Goal: Task Accomplishment & Management: Complete application form

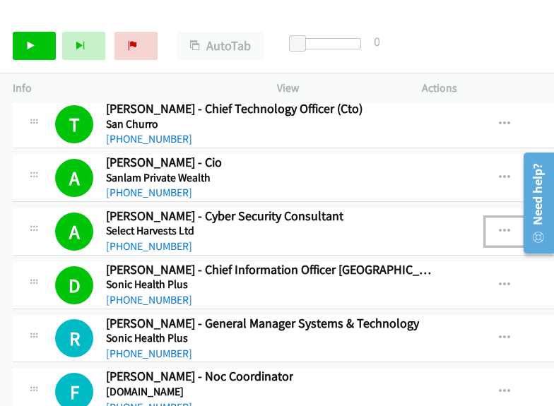
click at [499, 226] on icon "button" at bounding box center [504, 231] width 11 height 11
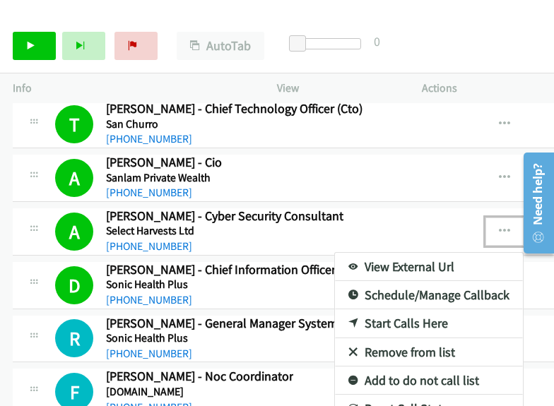
click at [416, 253] on link "View External Url" at bounding box center [429, 267] width 188 height 28
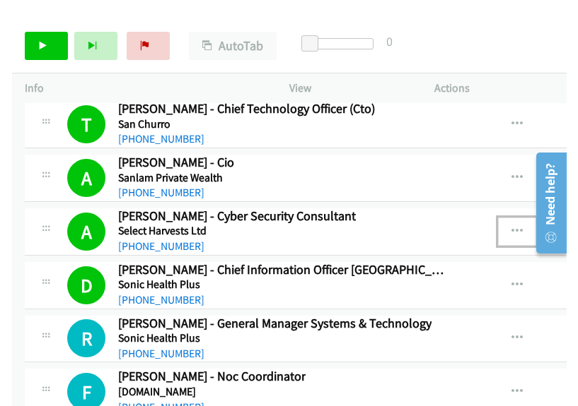
scroll to position [20004, 286]
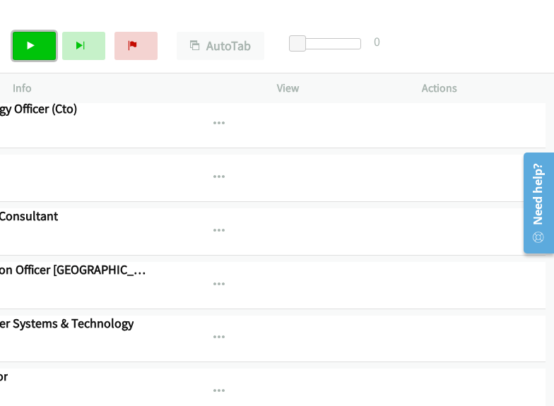
click at [16, 54] on link "Start Calls" at bounding box center [34, 46] width 43 height 28
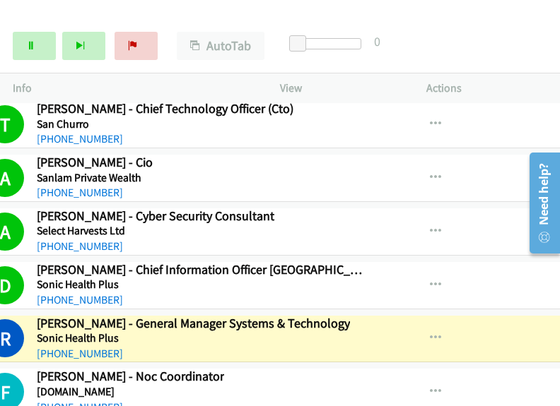
scroll to position [20004, 0]
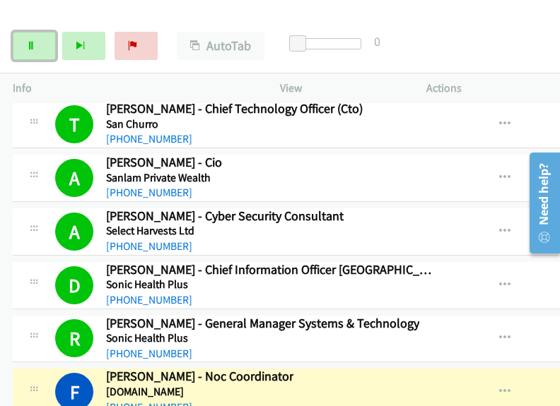
click at [45, 52] on link "Pause" at bounding box center [34, 46] width 43 height 28
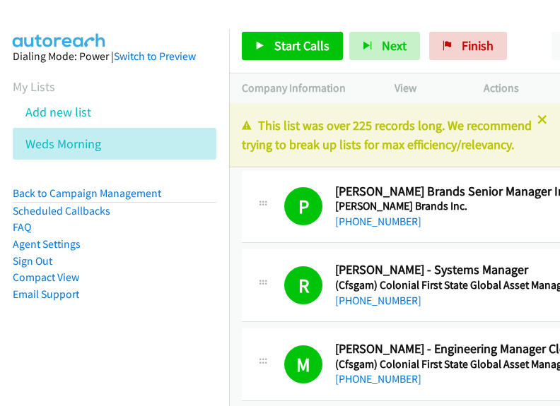
click at [537, 119] on icon at bounding box center [542, 121] width 10 height 10
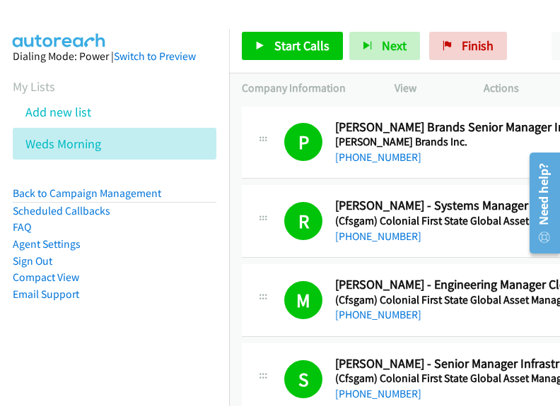
click at [57, 274] on link "Compact View" at bounding box center [46, 277] width 66 height 13
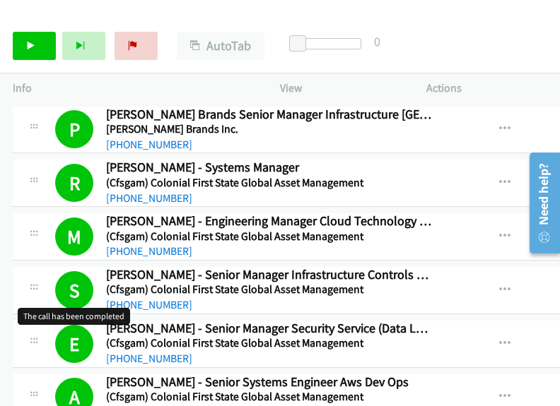
click at [58, 278] on h1 "S" at bounding box center [74, 290] width 38 height 38
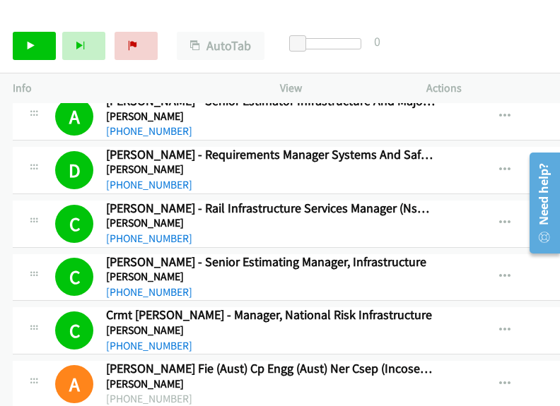
drag, startPoint x: 554, startPoint y: 126, endPoint x: 20, endPoint y: 100, distance: 535.0
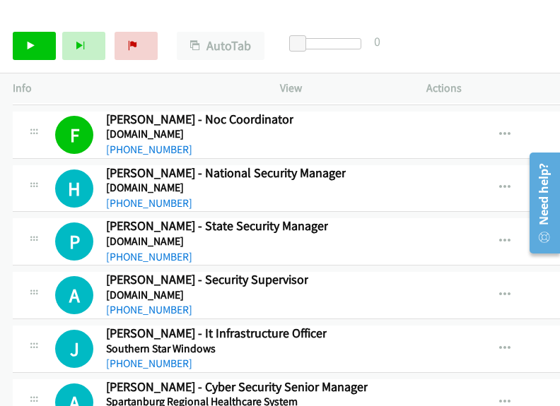
scroll to position [20127, 0]
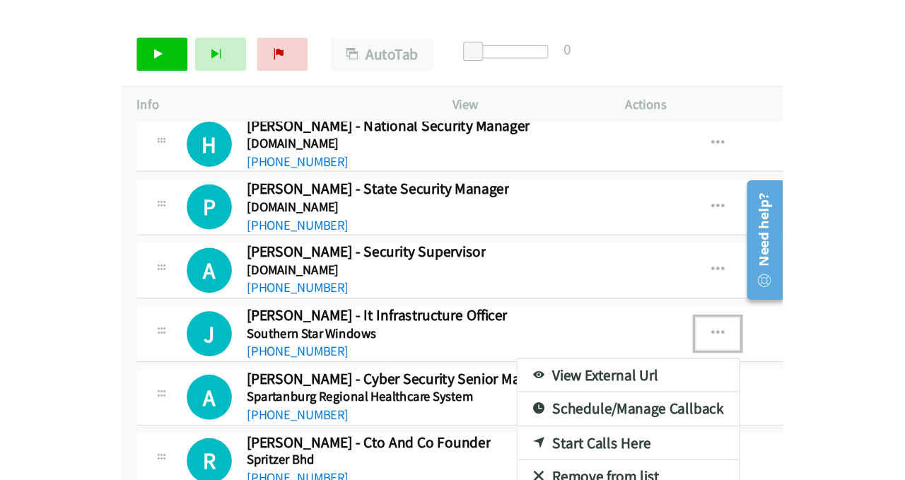
scroll to position [20269, 0]
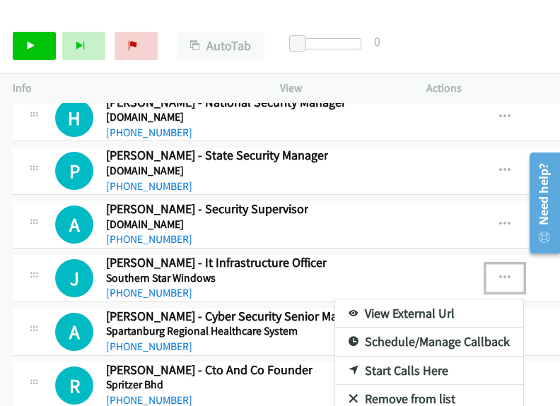
click at [391, 357] on link "Start Calls Here" at bounding box center [429, 371] width 188 height 28
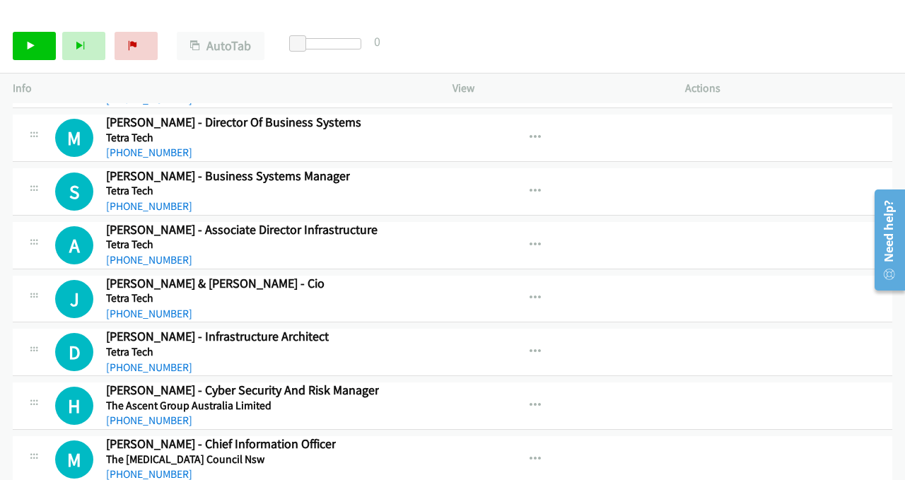
scroll to position [21187, 0]
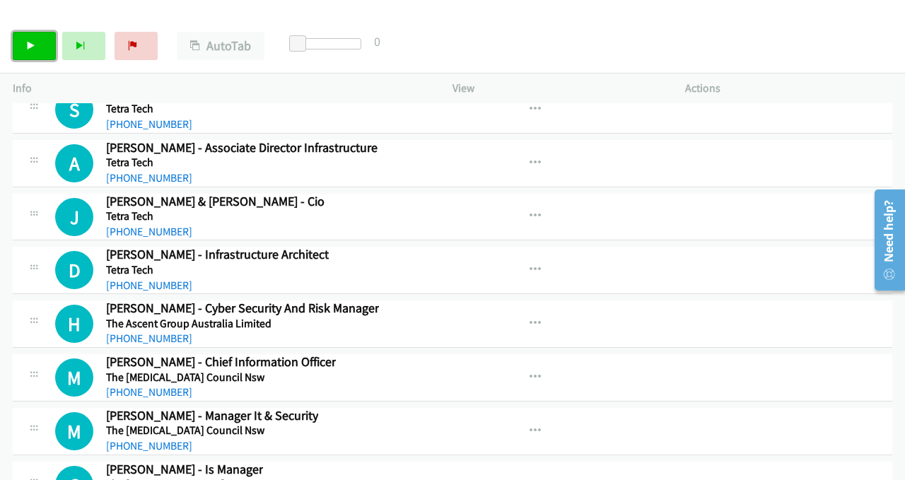
click at [23, 40] on link "Start Calls" at bounding box center [34, 46] width 43 height 28
click at [33, 49] on icon at bounding box center [31, 47] width 10 height 10
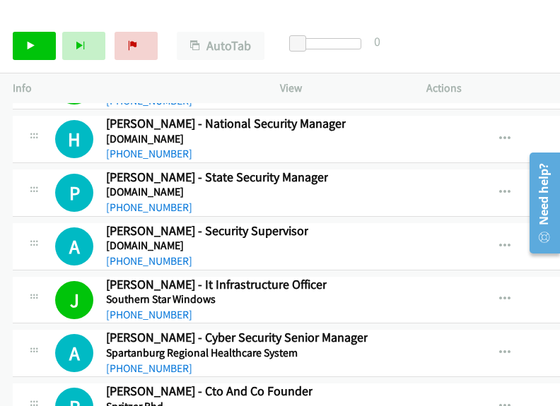
scroll to position [20269, 0]
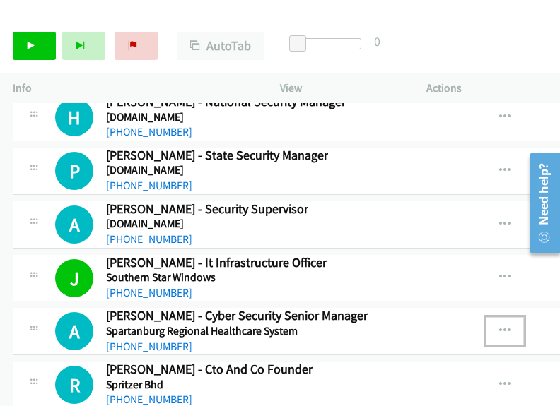
click at [502, 326] on icon "button" at bounding box center [504, 331] width 11 height 11
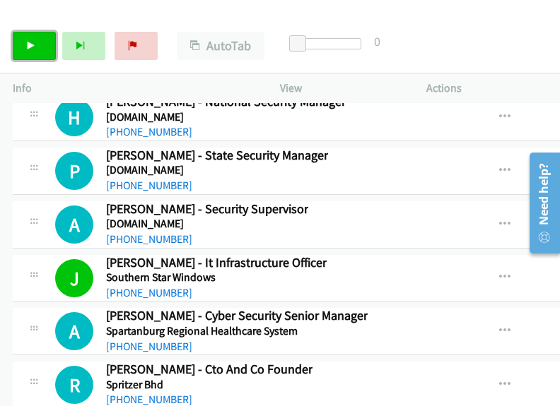
click at [39, 52] on link "Start Calls" at bounding box center [34, 46] width 43 height 28
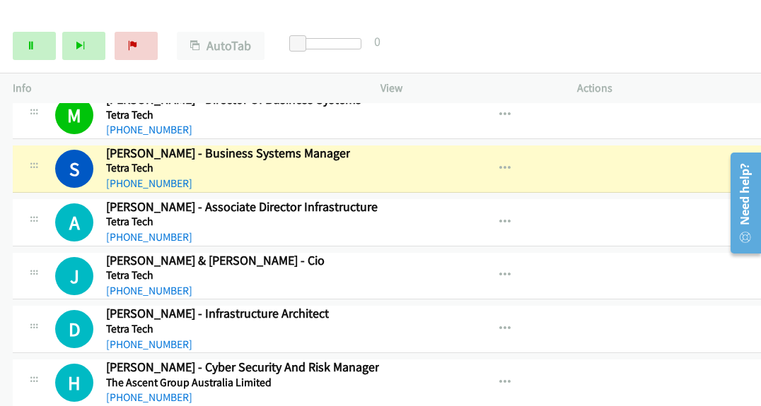
scroll to position [21132, 0]
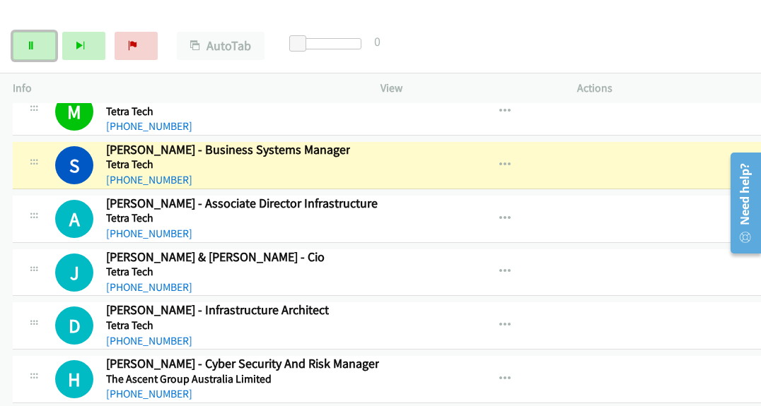
click at [34, 45] on icon at bounding box center [31, 47] width 10 height 10
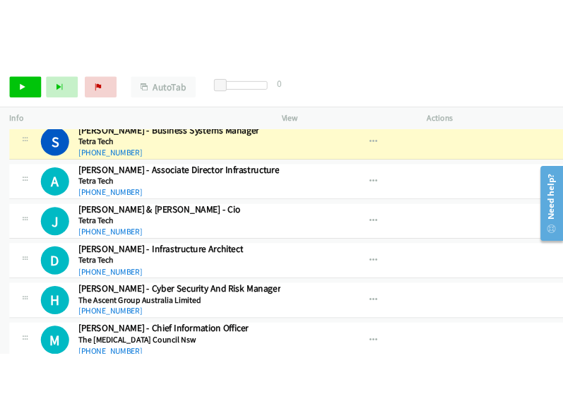
scroll to position [21178, 0]
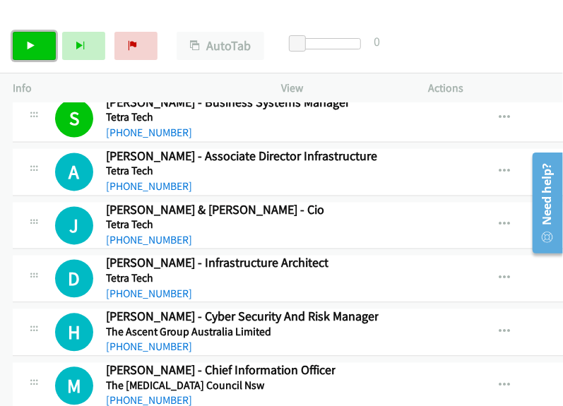
click at [25, 53] on link "Start Calls" at bounding box center [34, 46] width 43 height 28
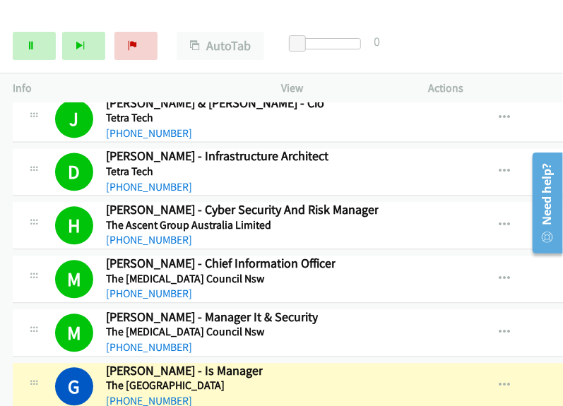
scroll to position [21320, 0]
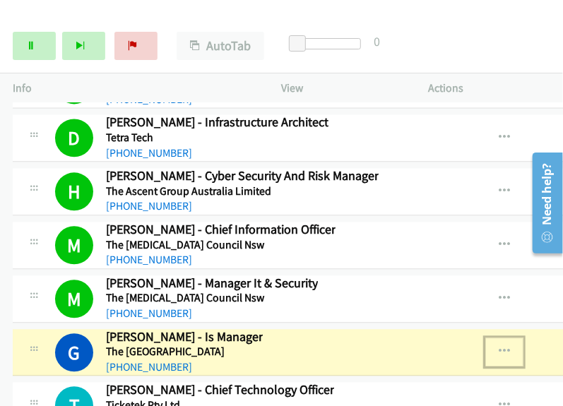
click at [499, 346] on icon "button" at bounding box center [504, 351] width 11 height 11
click at [416, 374] on link "View External Url" at bounding box center [429, 388] width 188 height 28
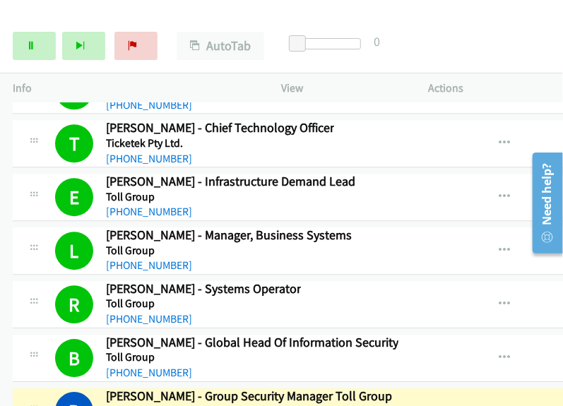
scroll to position [21602, 0]
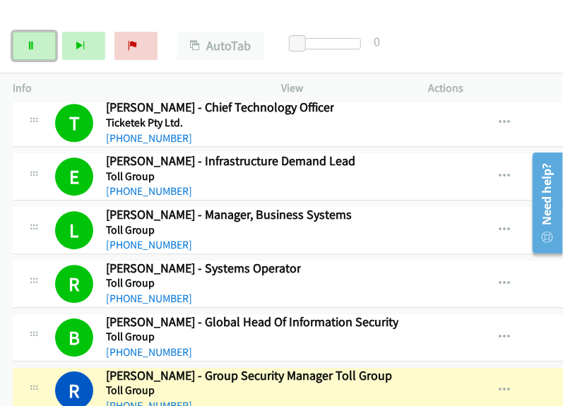
click at [37, 50] on link "Pause" at bounding box center [34, 46] width 43 height 28
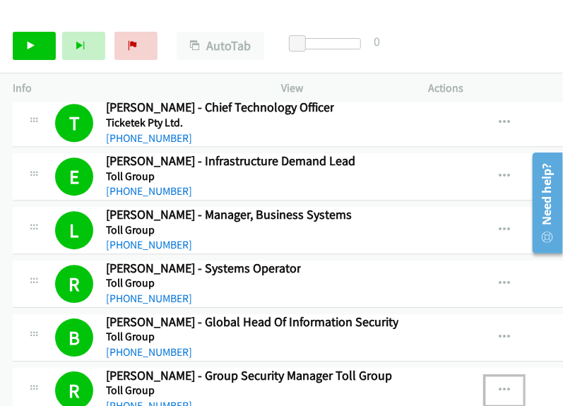
click at [499, 385] on icon "button" at bounding box center [504, 390] width 11 height 11
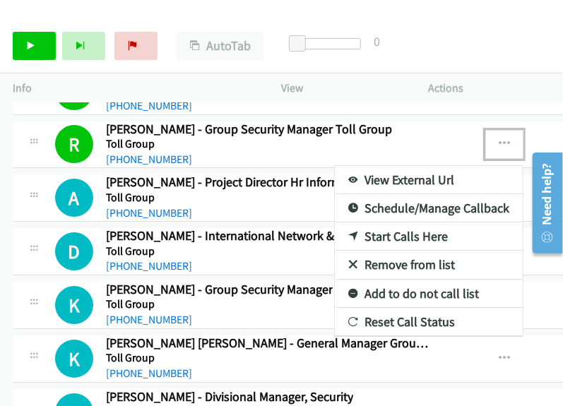
scroll to position [21637, 0]
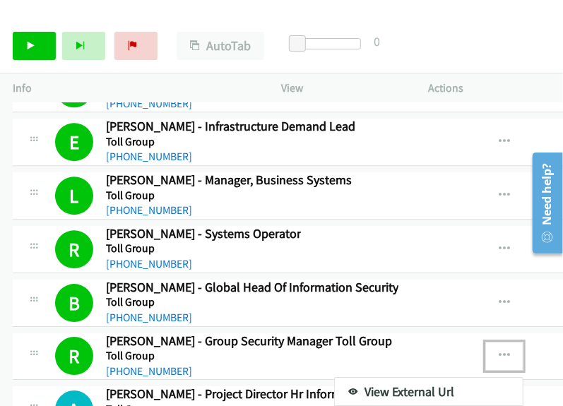
click at [407, 378] on link "View External Url" at bounding box center [429, 392] width 188 height 28
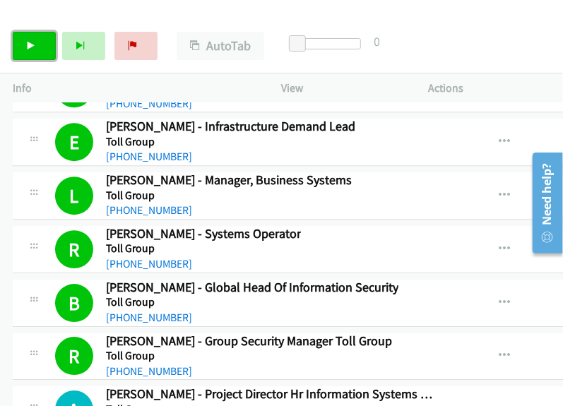
click at [32, 42] on icon at bounding box center [31, 47] width 10 height 10
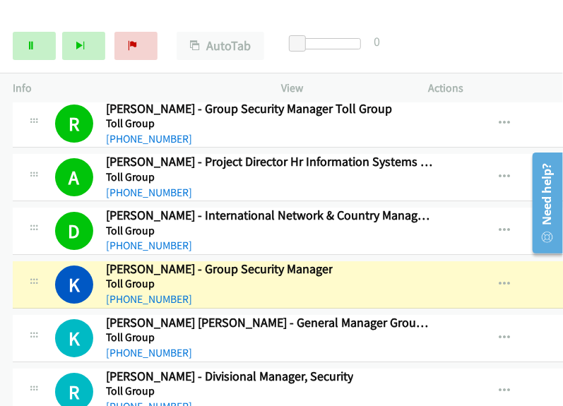
scroll to position [21849, 0]
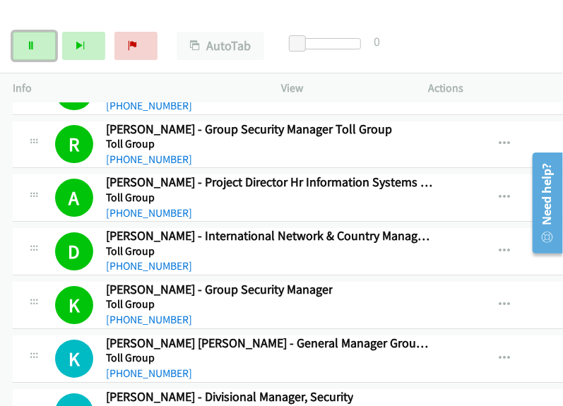
click at [22, 50] on link "Pause" at bounding box center [34, 46] width 43 height 28
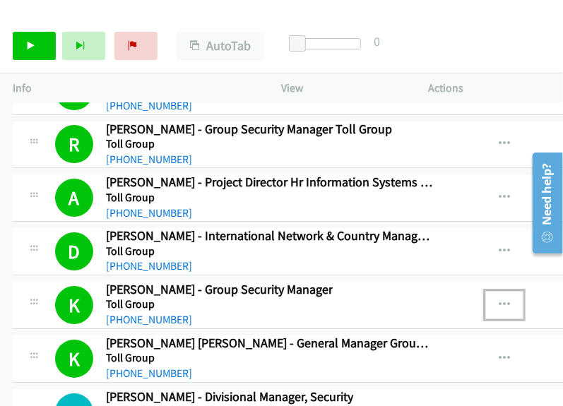
click at [499, 300] on icon "button" at bounding box center [504, 305] width 11 height 11
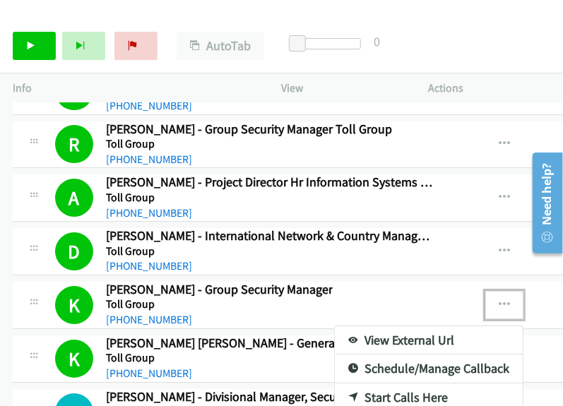
click at [382, 327] on link "View External Url" at bounding box center [429, 341] width 188 height 28
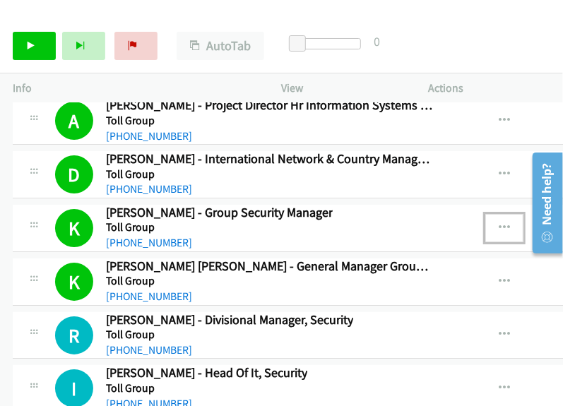
scroll to position [21990, 0]
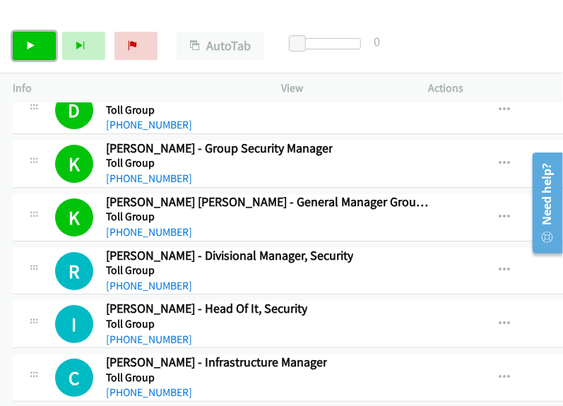
click at [41, 47] on link "Start Calls" at bounding box center [34, 46] width 43 height 28
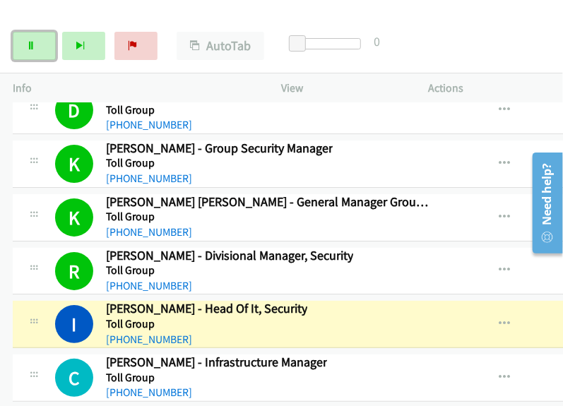
click at [42, 54] on link "Pause" at bounding box center [34, 46] width 43 height 28
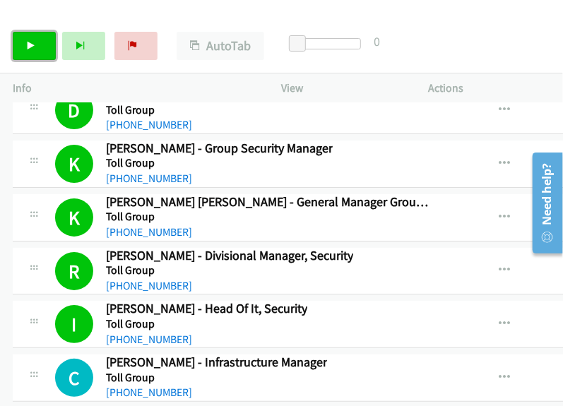
click at [27, 49] on icon at bounding box center [31, 47] width 10 height 10
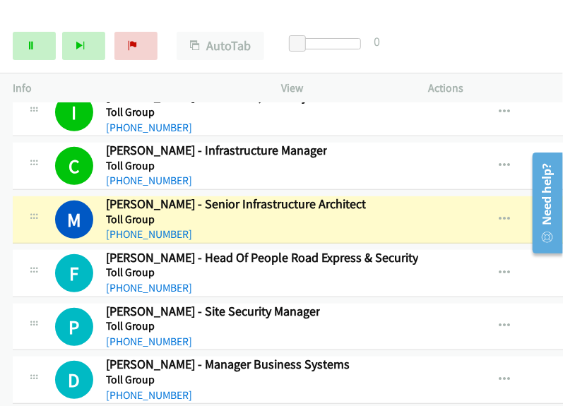
scroll to position [22344, 0]
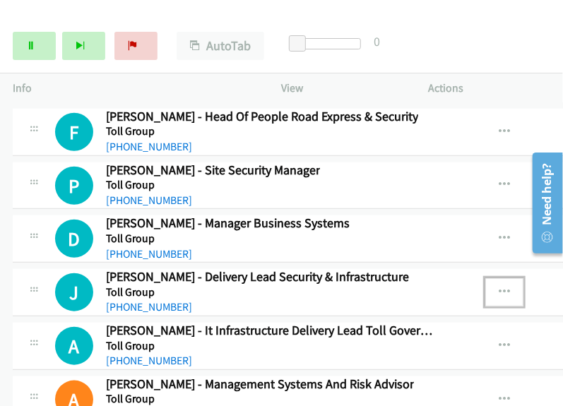
click at [499, 287] on icon "button" at bounding box center [504, 292] width 11 height 11
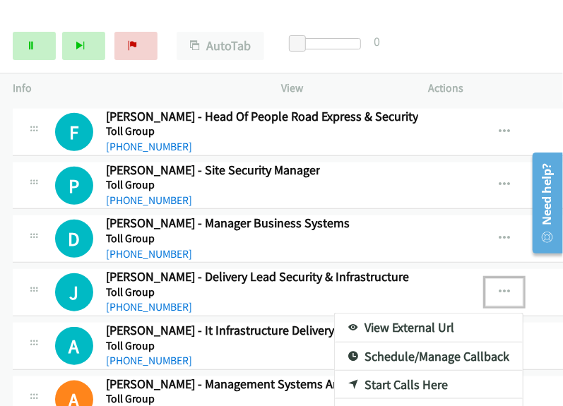
click at [464, 184] on div at bounding box center [281, 203] width 563 height 406
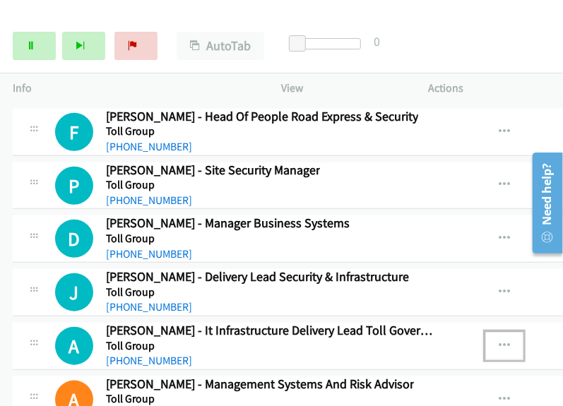
click at [491, 332] on button "button" at bounding box center [505, 346] width 38 height 28
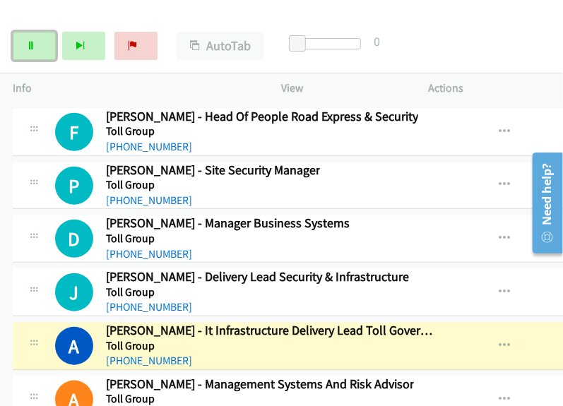
drag, startPoint x: 34, startPoint y: 54, endPoint x: 157, endPoint y: 93, distance: 129.0
click at [34, 54] on link "Pause" at bounding box center [34, 46] width 43 height 28
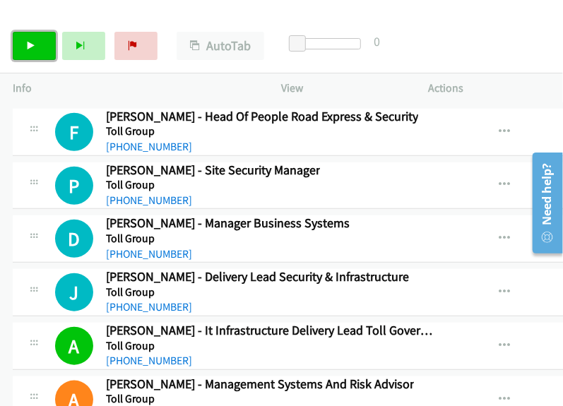
click at [44, 36] on link "Start Calls" at bounding box center [34, 46] width 43 height 28
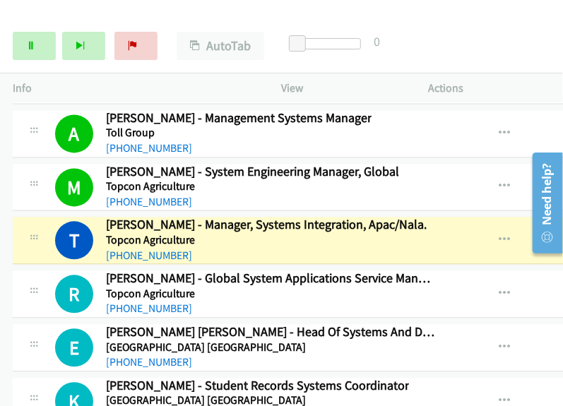
scroll to position [22909, 0]
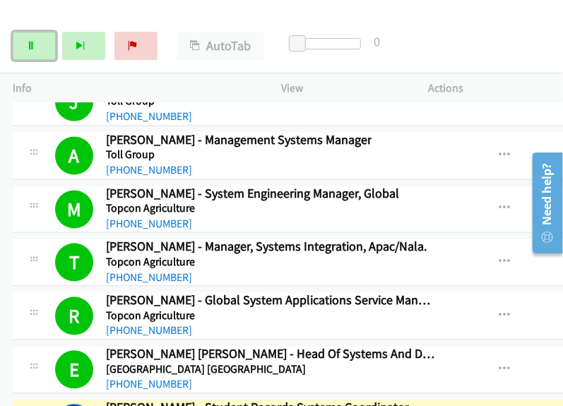
click at [31, 44] on icon at bounding box center [31, 47] width 10 height 10
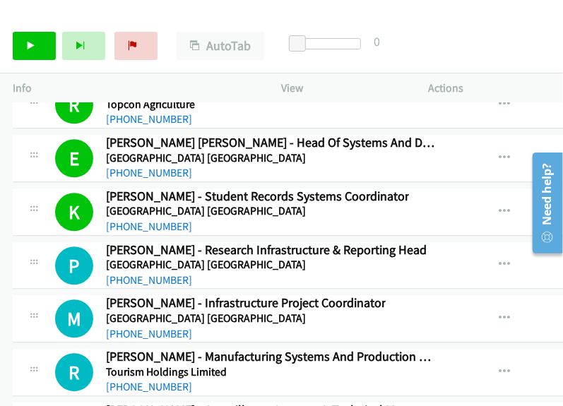
scroll to position [23051, 0]
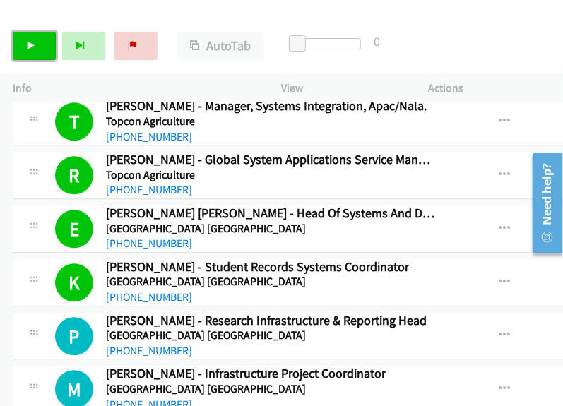
click at [37, 47] on link "Start Calls" at bounding box center [34, 46] width 43 height 28
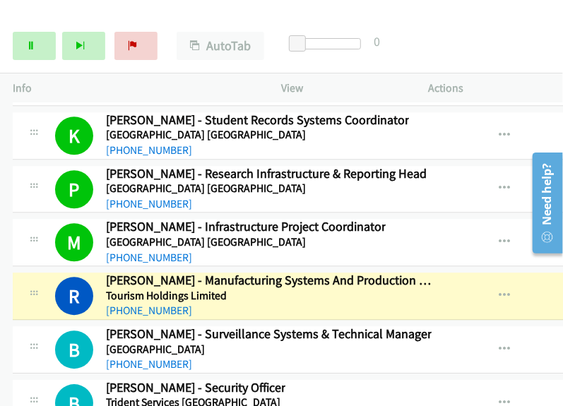
scroll to position [23204, 0]
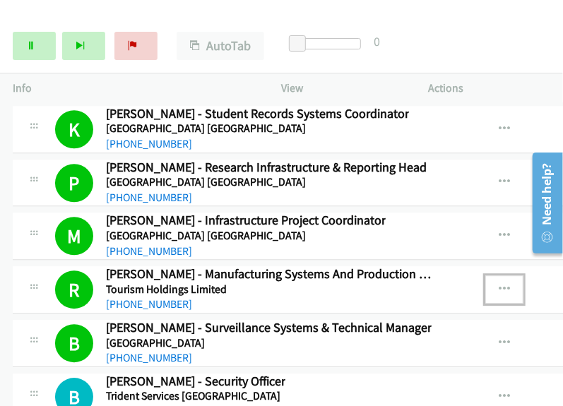
click at [499, 284] on icon "button" at bounding box center [504, 289] width 11 height 11
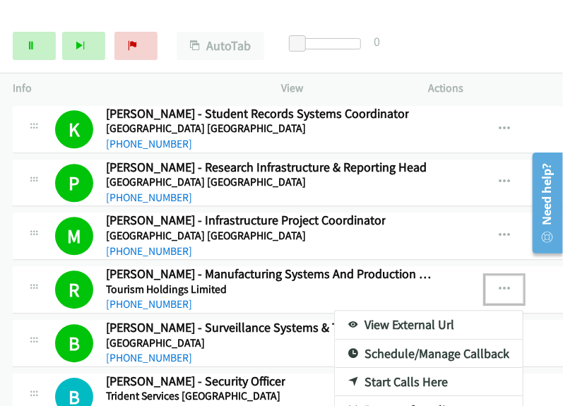
click at [406, 311] on link "View External Url" at bounding box center [429, 325] width 188 height 28
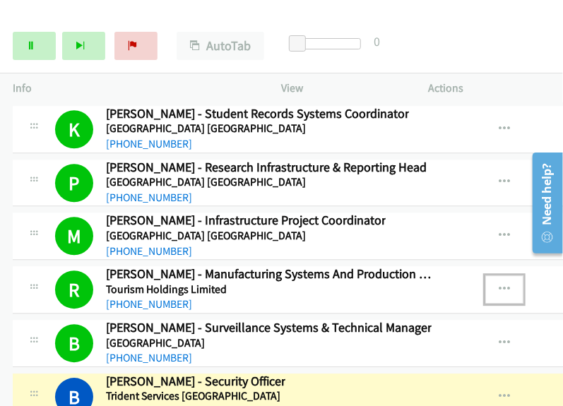
scroll to position [23275, 0]
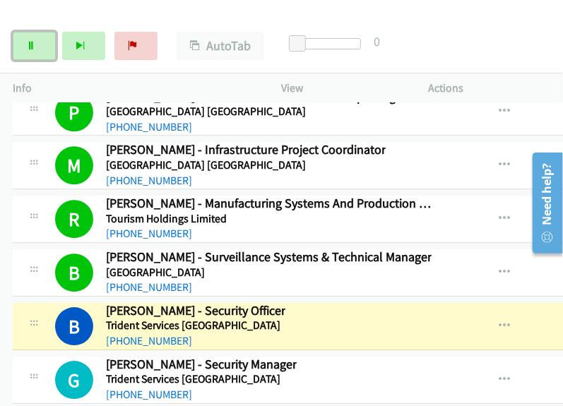
click at [26, 45] on icon at bounding box center [31, 47] width 10 height 10
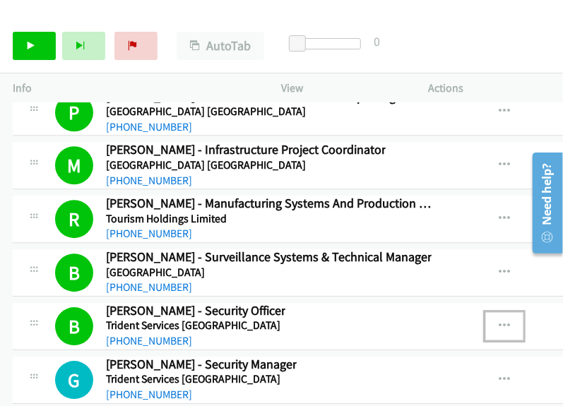
click at [502, 321] on icon "button" at bounding box center [504, 326] width 11 height 11
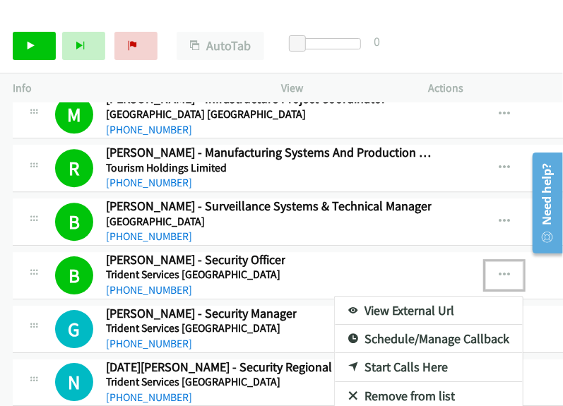
scroll to position [23345, 0]
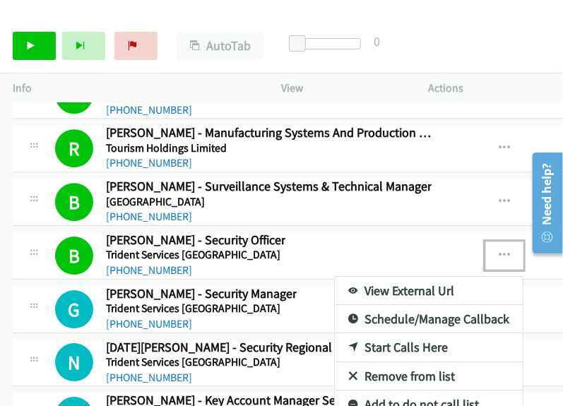
click at [397, 277] on link "View External Url" at bounding box center [429, 291] width 188 height 28
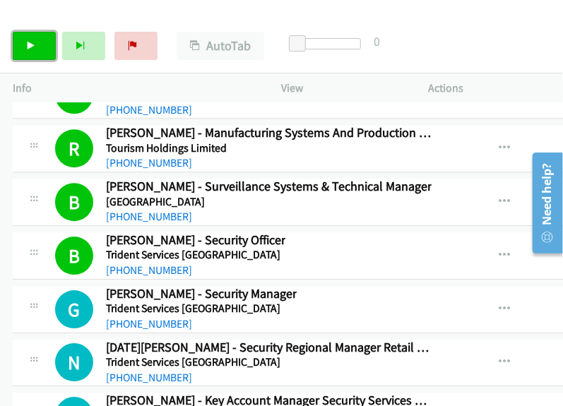
click at [28, 47] on icon at bounding box center [31, 47] width 10 height 10
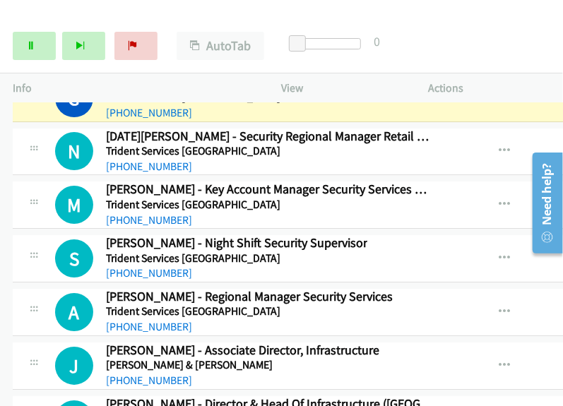
scroll to position [23558, 0]
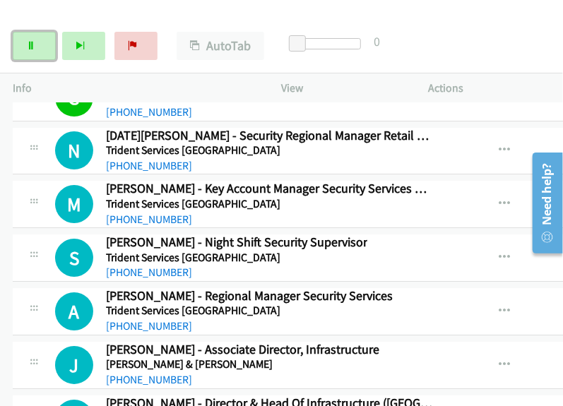
click at [30, 54] on link "Pause" at bounding box center [34, 46] width 43 height 28
click at [499, 360] on icon "button" at bounding box center [504, 365] width 11 height 11
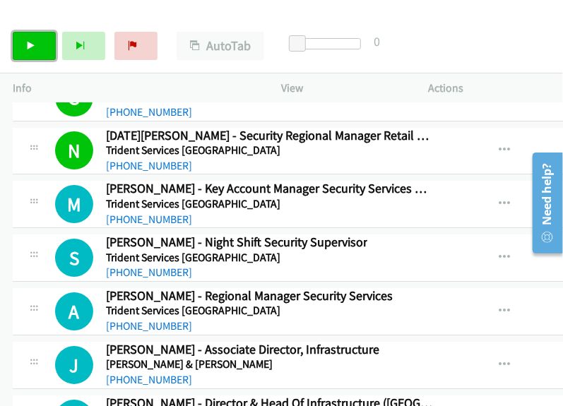
drag, startPoint x: 30, startPoint y: 41, endPoint x: 37, endPoint y: 43, distance: 7.4
click at [30, 42] on icon at bounding box center [31, 47] width 10 height 10
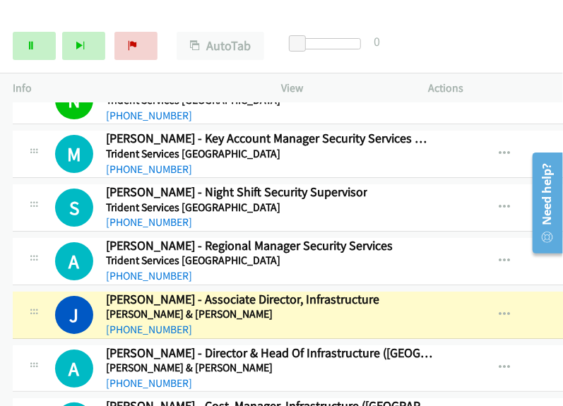
scroll to position [23628, 0]
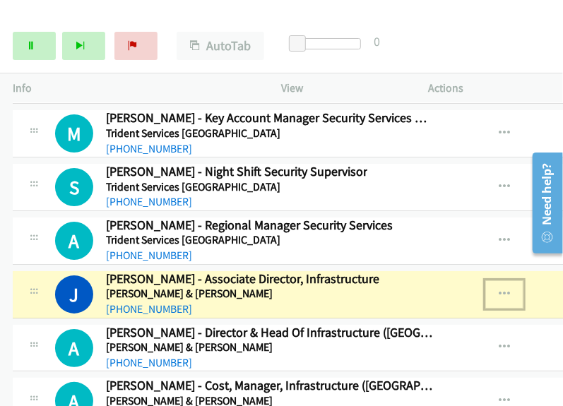
click at [500, 289] on icon "button" at bounding box center [504, 294] width 11 height 11
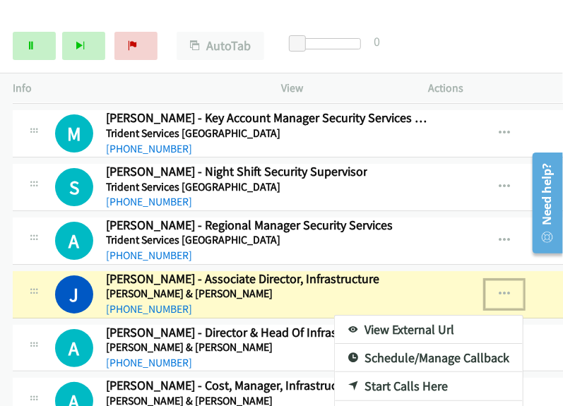
click at [410, 316] on link "View External Url" at bounding box center [429, 330] width 188 height 28
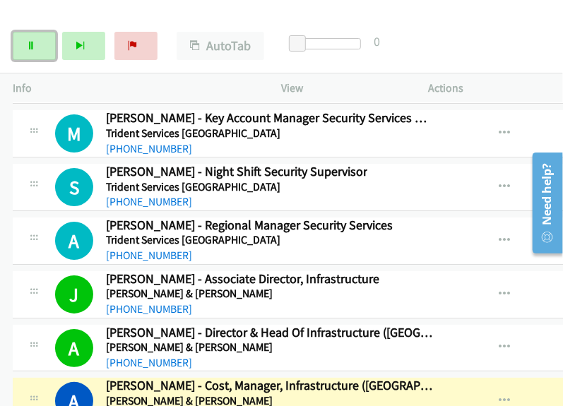
click at [42, 47] on link "Pause" at bounding box center [34, 46] width 43 height 28
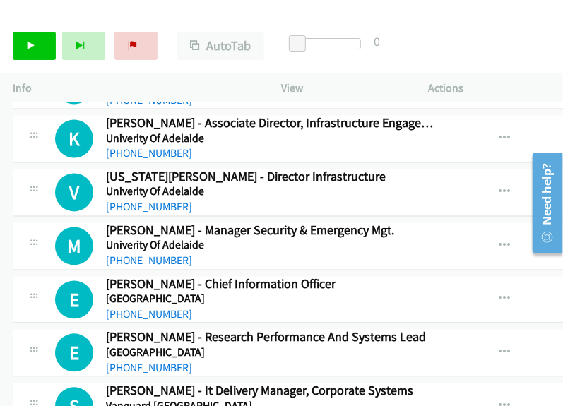
scroll to position [24547, 0]
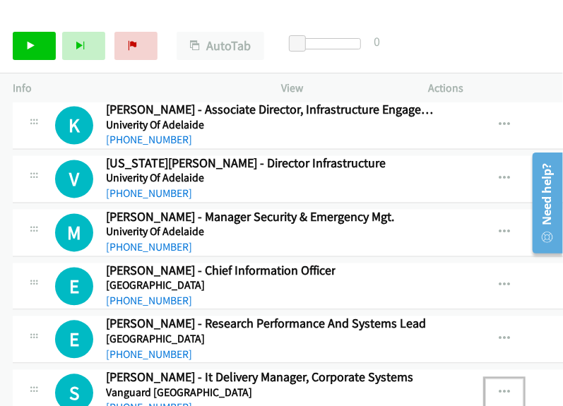
click at [499, 388] on icon "button" at bounding box center [504, 393] width 11 height 11
click at [39, 40] on link "Start Calls" at bounding box center [34, 46] width 43 height 28
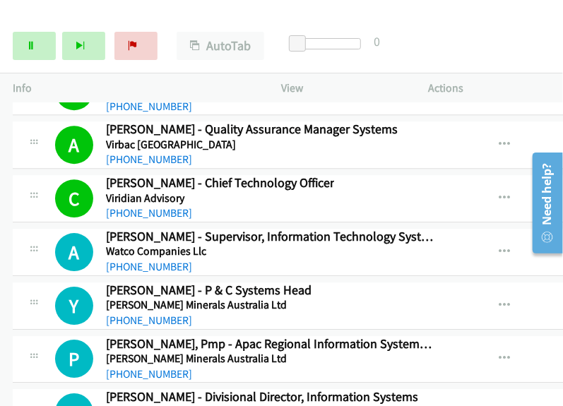
scroll to position [25061, 0]
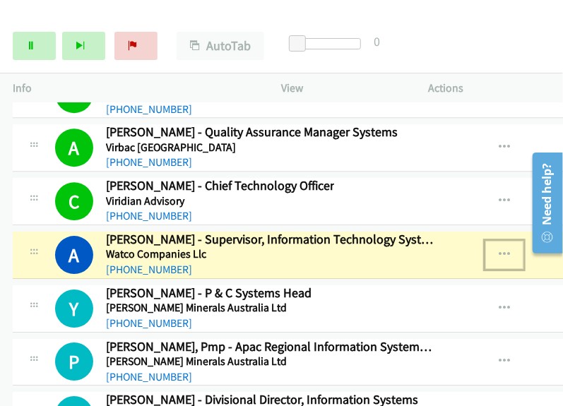
click at [499, 250] on icon "button" at bounding box center [504, 255] width 11 height 11
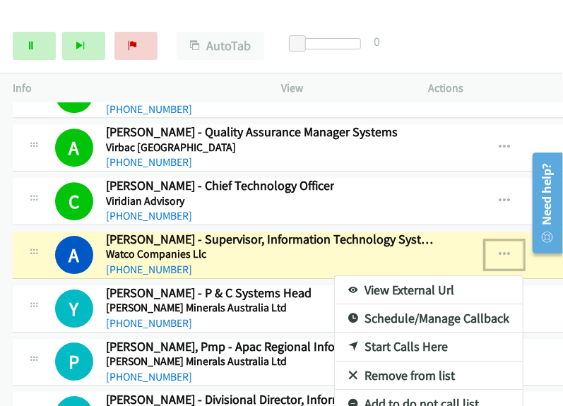
click at [383, 276] on link "View External Url" at bounding box center [429, 290] width 188 height 28
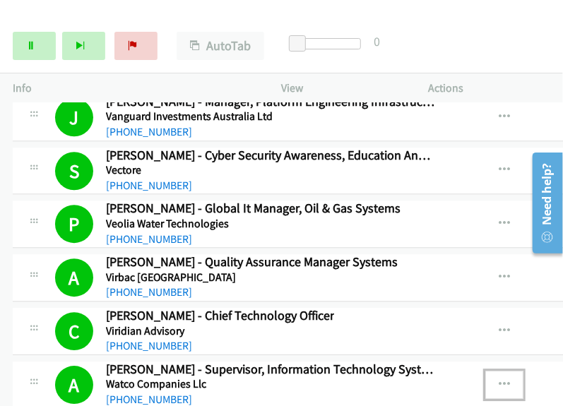
scroll to position [24920, 0]
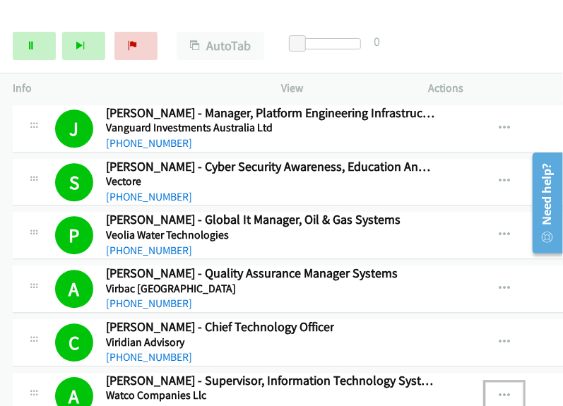
drag, startPoint x: 499, startPoint y: 282, endPoint x: 488, endPoint y: 284, distance: 10.8
click at [488, 382] on button "button" at bounding box center [505, 396] width 38 height 28
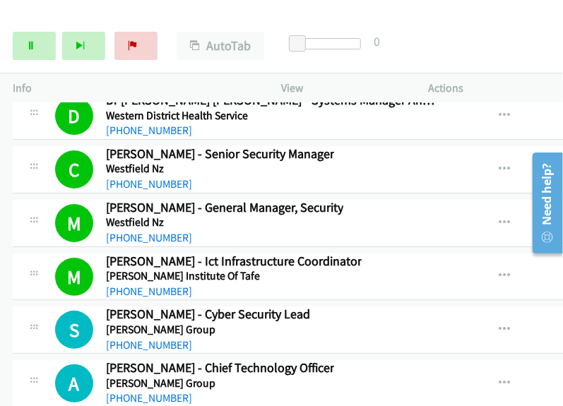
scroll to position [25485, 0]
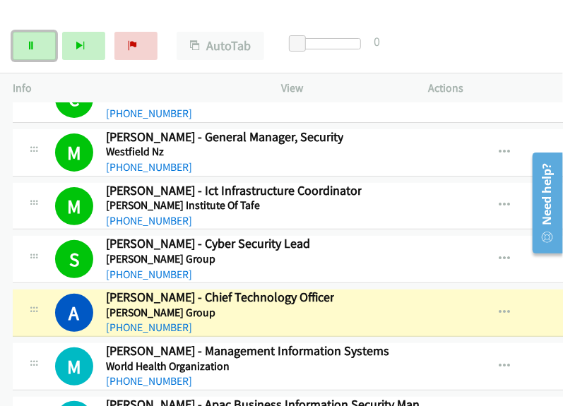
click at [35, 53] on link "Pause" at bounding box center [34, 46] width 43 height 28
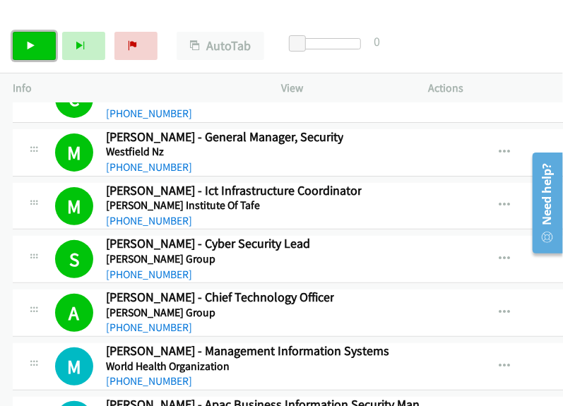
click at [37, 43] on link "Start Calls" at bounding box center [34, 46] width 43 height 28
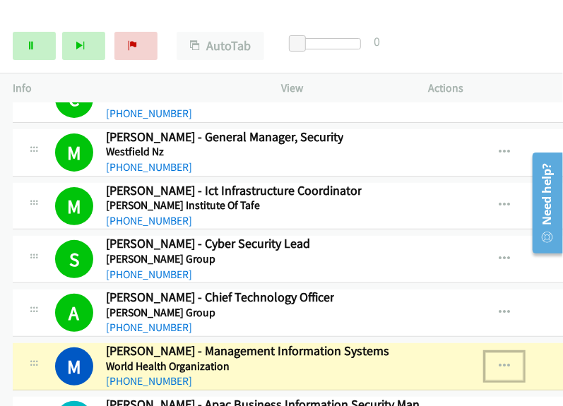
click at [503, 353] on button "button" at bounding box center [505, 367] width 38 height 28
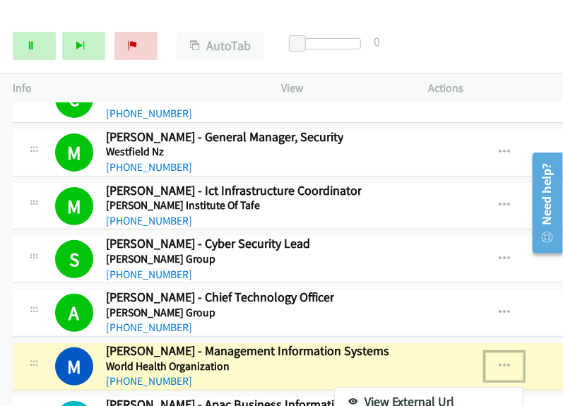
click at [407, 388] on link "View External Url" at bounding box center [429, 402] width 188 height 28
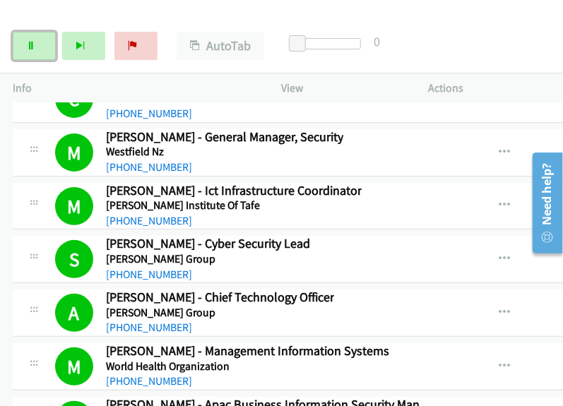
click at [28, 42] on icon at bounding box center [31, 47] width 10 height 10
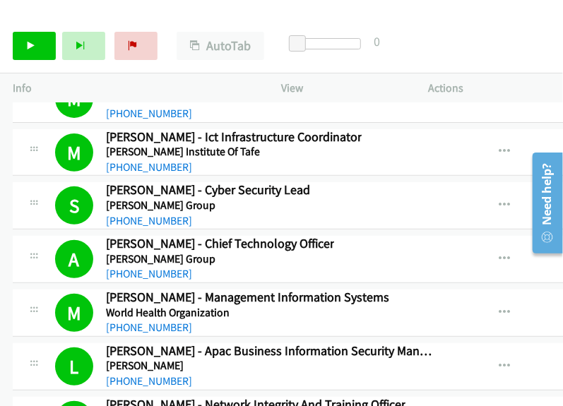
scroll to position [25569, 0]
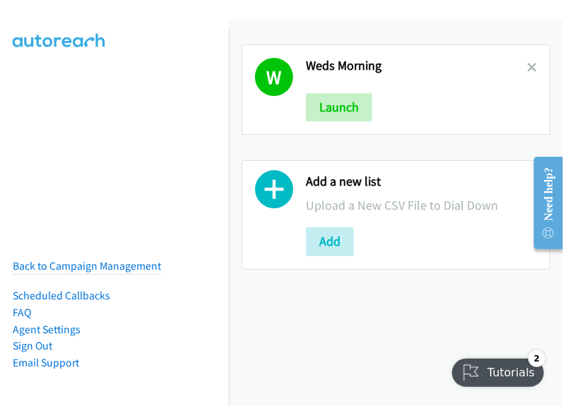
click at [520, 158] on div "Add a new list Upload a New CSV File to Dial Down Add" at bounding box center [396, 215] width 334 height 135
drag, startPoint x: 522, startPoint y: 64, endPoint x: 508, endPoint y: 69, distance: 15.0
click at [527, 64] on icon at bounding box center [532, 69] width 10 height 10
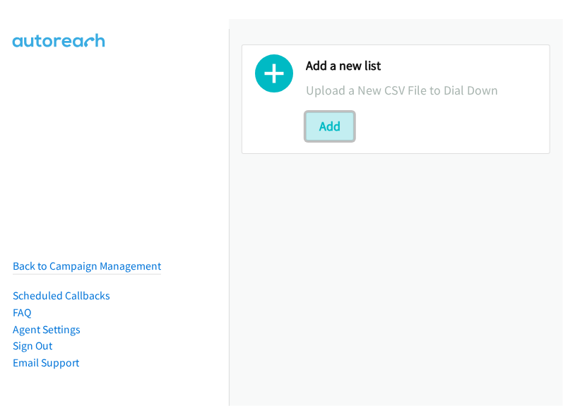
click at [338, 118] on button "Add" at bounding box center [330, 126] width 48 height 28
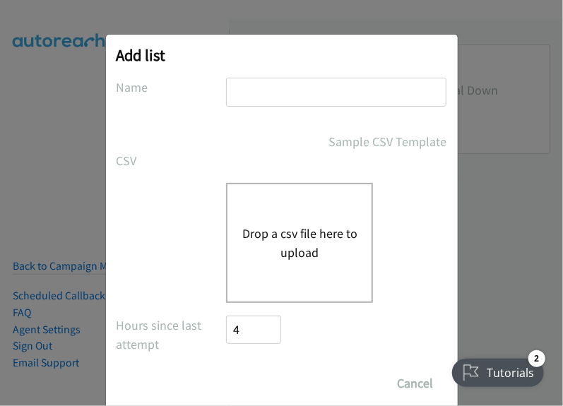
click at [264, 102] on input "text" at bounding box center [336, 92] width 221 height 29
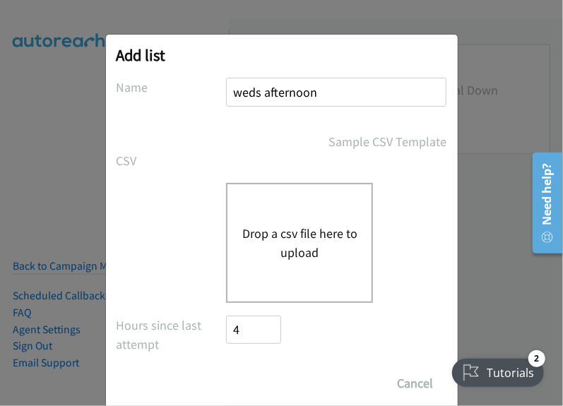
type input "weds afternoon"
click at [227, 370] on input "Save List" at bounding box center [240, 377] width 27 height 14
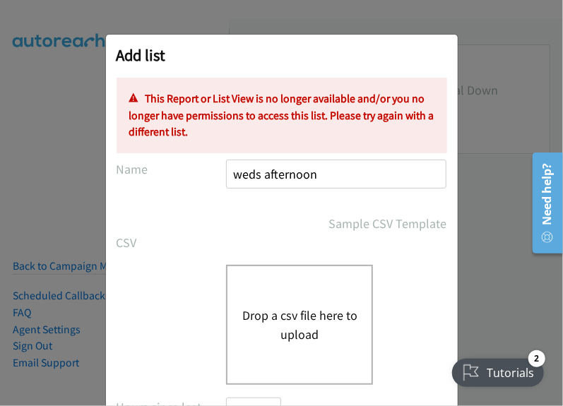
click at [256, 214] on div "Sample CSV Template" at bounding box center [337, 223] width 221 height 19
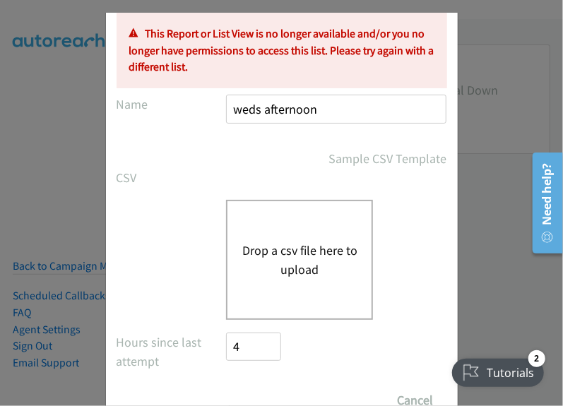
scroll to position [117, 0]
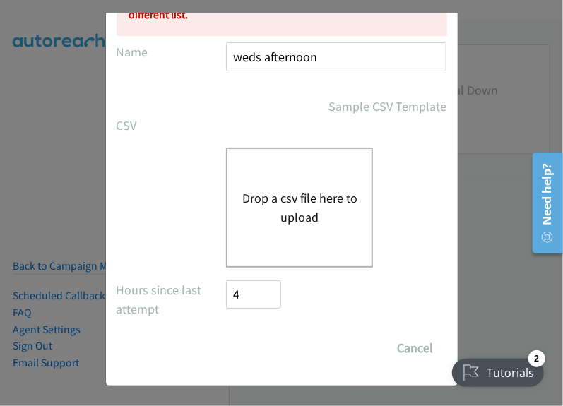
click at [280, 207] on button "Drop a csv file here to upload" at bounding box center [300, 208] width 116 height 38
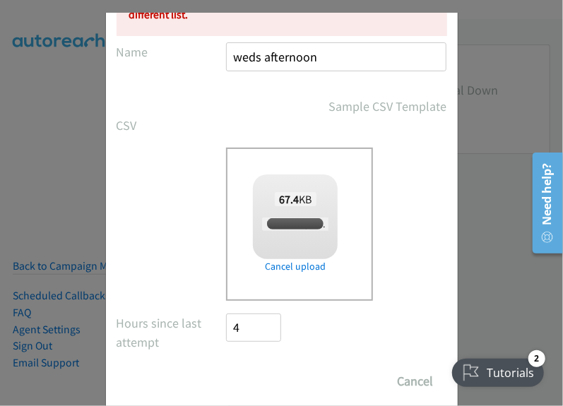
checkbox input "true"
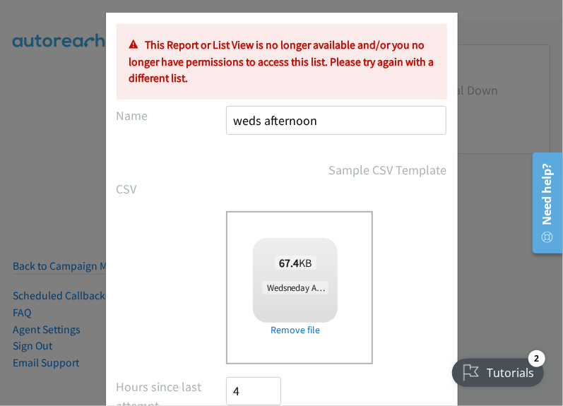
scroll to position [0, 0]
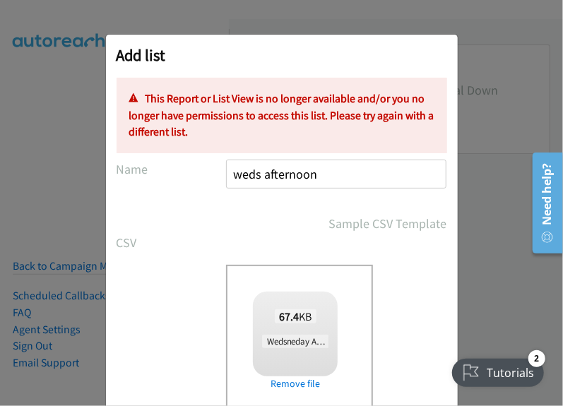
drag, startPoint x: 326, startPoint y: 180, endPoint x: 212, endPoint y: 180, distance: 113.8
click at [212, 180] on div "Name weds afternoon" at bounding box center [282, 181] width 331 height 42
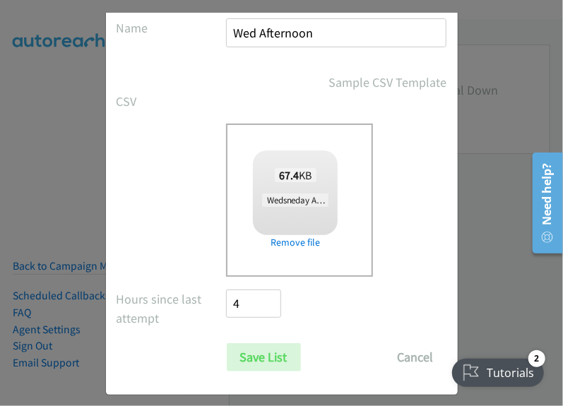
scroll to position [151, 0]
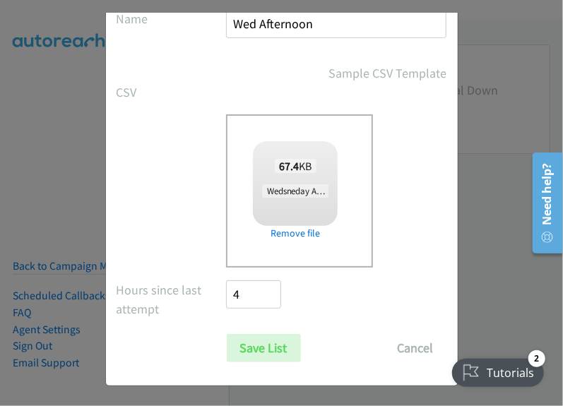
type input "Wed Afternoon"
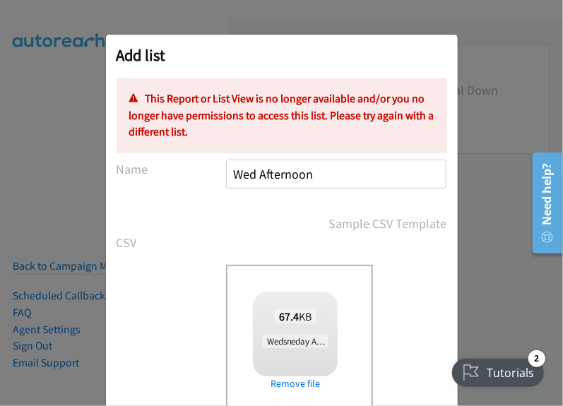
scroll to position [71, 0]
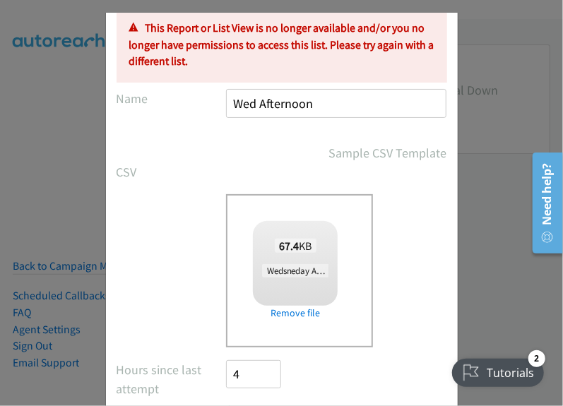
click at [235, 45] on p "This Report or List View is no longer available and/or you no longer have permi…" at bounding box center [281, 45] width 305 height 50
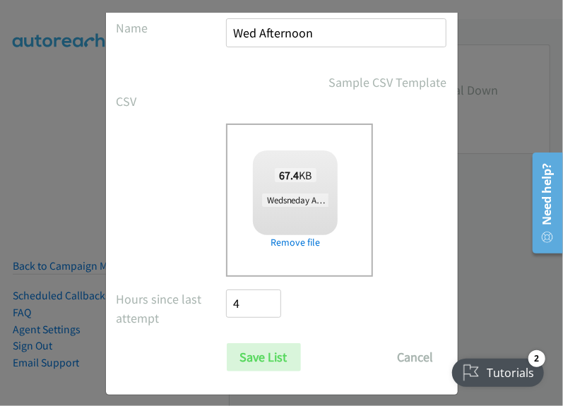
click at [281, 245] on link "Remove file" at bounding box center [295, 242] width 85 height 15
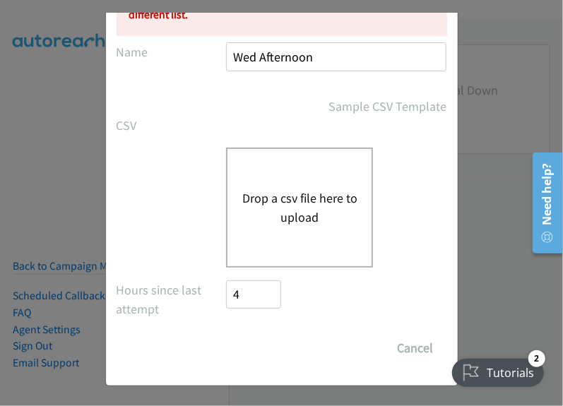
click at [279, 218] on button "Drop a csv file here to upload" at bounding box center [300, 208] width 116 height 38
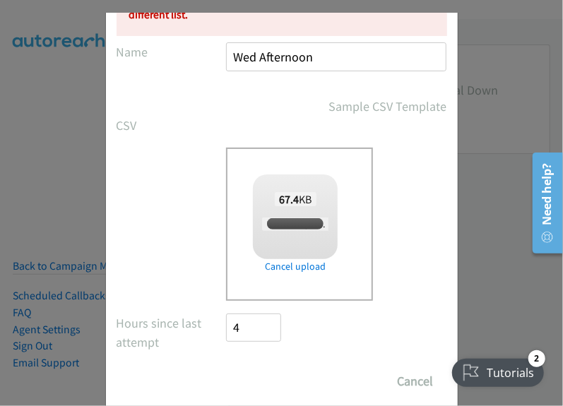
checkbox input "true"
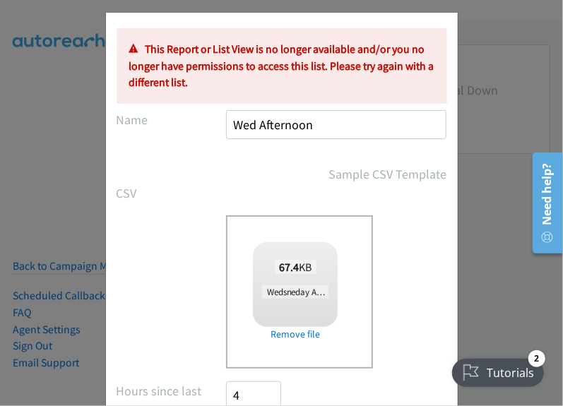
scroll to position [0, 0]
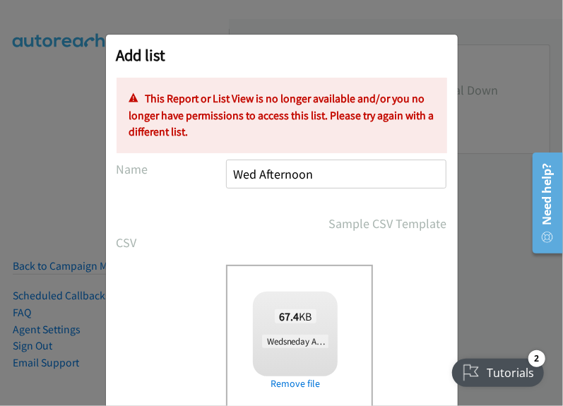
drag, startPoint x: 318, startPoint y: 176, endPoint x: 213, endPoint y: 175, distance: 105.3
click at [213, 175] on div "Name Wed Afternoon" at bounding box center [282, 181] width 331 height 42
type input "Wed"
click at [274, 209] on form "No phone fields were returned for that Report or List View Please upload a csv …" at bounding box center [282, 295] width 331 height 435
click at [512, 134] on div "Add list No phone fields were returned for that Report or List View Please uplo…" at bounding box center [281, 210] width 563 height 394
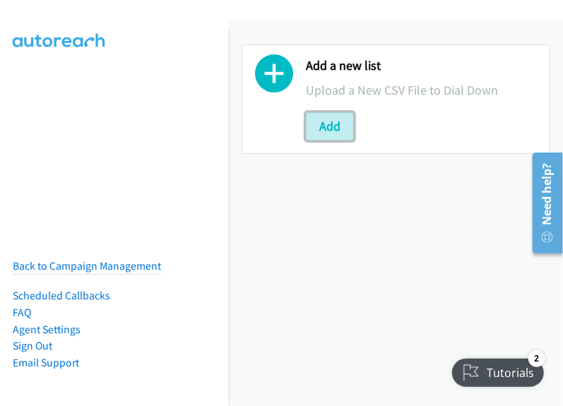
click at [331, 131] on button "Add" at bounding box center [330, 126] width 48 height 28
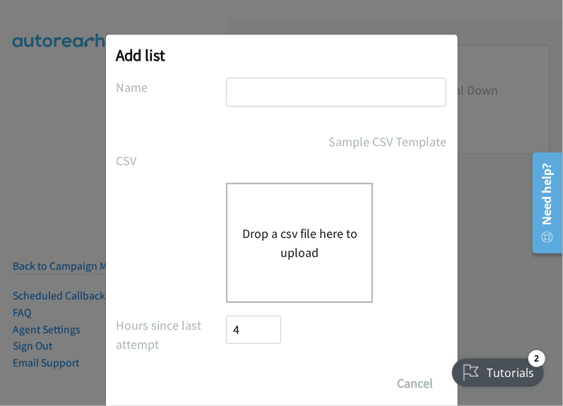
click at [276, 237] on button "Drop a csv file here to upload" at bounding box center [300, 243] width 116 height 38
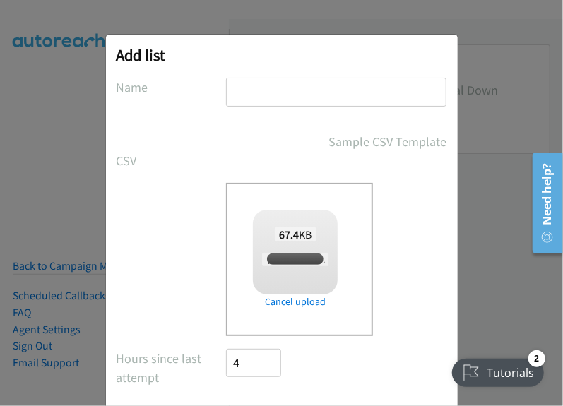
checkbox input "true"
click at [312, 93] on input "text" at bounding box center [336, 92] width 221 height 29
type input "Weds"
click at [245, 134] on div "Sample CSV Template" at bounding box center [337, 141] width 221 height 19
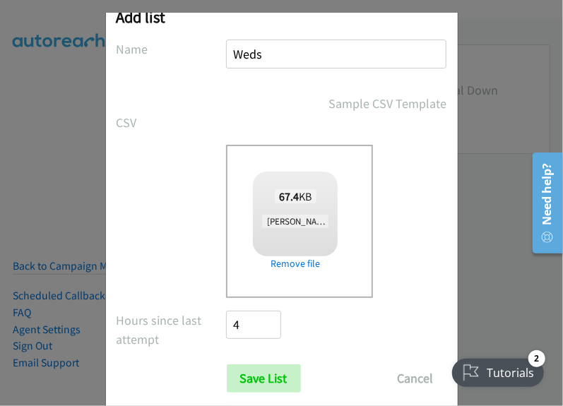
scroll to position [69, 0]
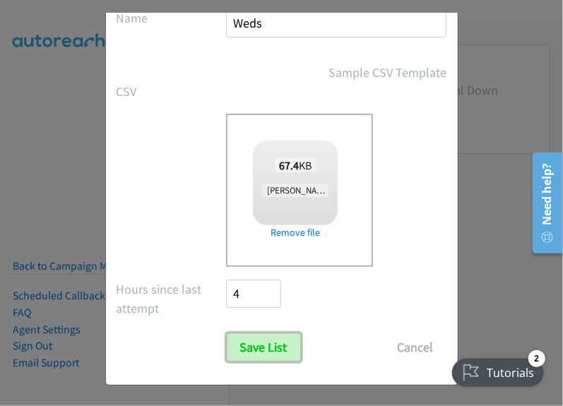
click at [255, 353] on input "Save List" at bounding box center [264, 348] width 74 height 28
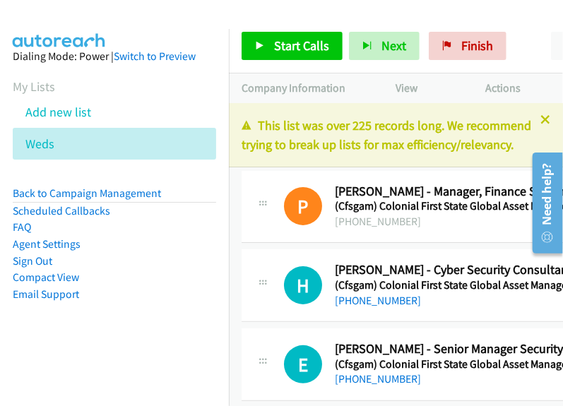
click at [86, 395] on nav "Dialing Mode: Power | Switch to Preview My Lists Add new list Weds Back to Camp…" at bounding box center [115, 232] width 230 height 406
